Goal: Navigation & Orientation: Understand site structure

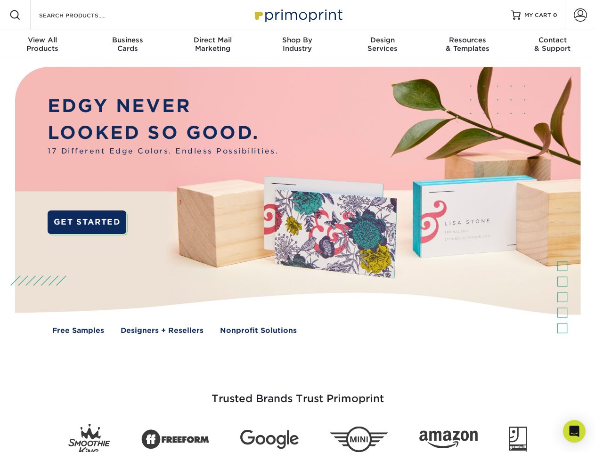
click at [297, 226] on img at bounding box center [297, 207] width 589 height 294
click at [15, 15] on span at bounding box center [14, 14] width 11 height 11
click at [580, 15] on span at bounding box center [580, 14] width 13 height 13
click at [42, 45] on div "View All Products" at bounding box center [42, 44] width 85 height 17
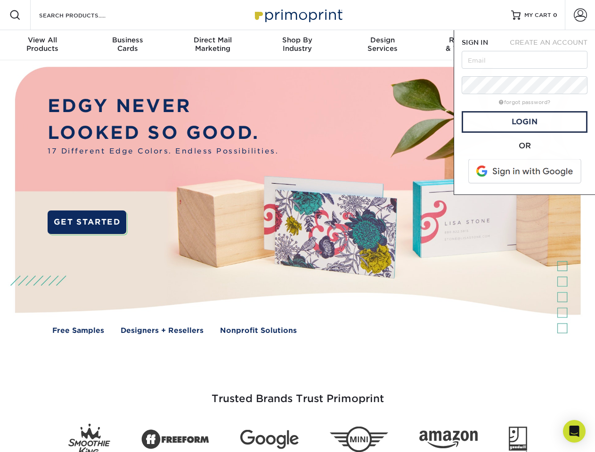
click at [127, 45] on div "Business Cards" at bounding box center [127, 44] width 85 height 17
click at [212, 45] on div "Direct Mail Marketing" at bounding box center [212, 44] width 85 height 17
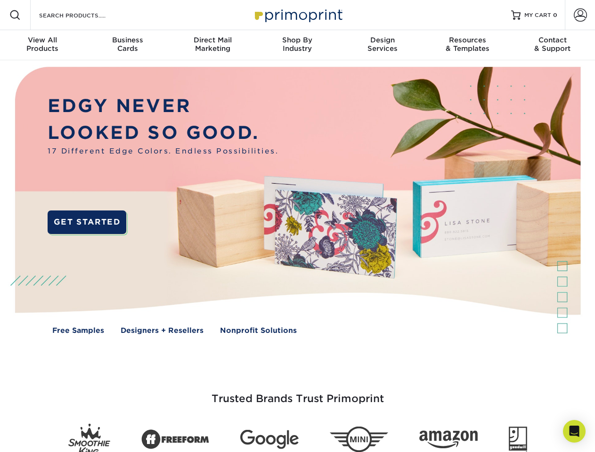
click at [297, 45] on div "Shop By Industry" at bounding box center [297, 44] width 85 height 17
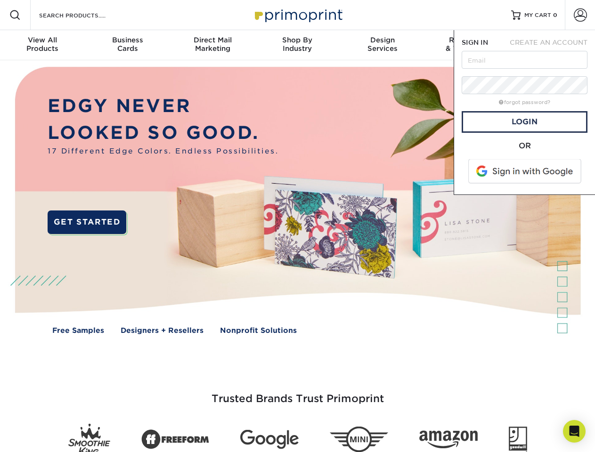
click at [383, 45] on div "Design Services" at bounding box center [382, 44] width 85 height 17
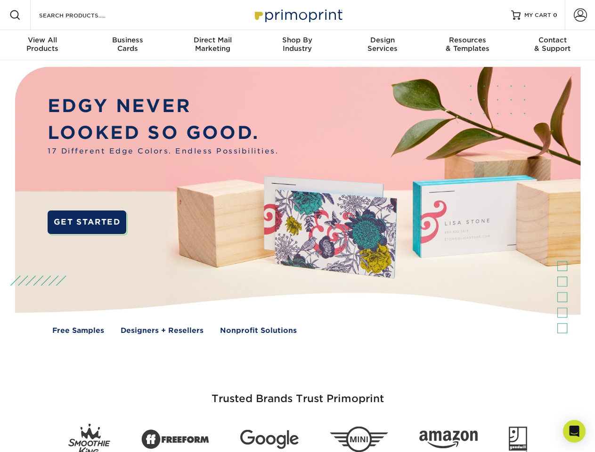
click at [467, 45] on span "SIGN IN" at bounding box center [475, 43] width 26 height 8
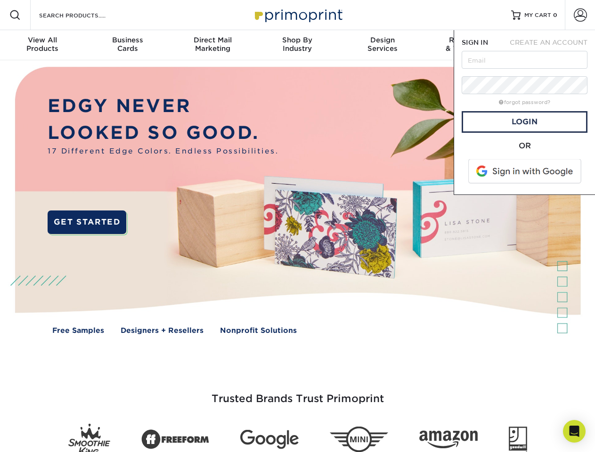
click at [553, 45] on div "Contact & Support" at bounding box center [552, 44] width 85 height 17
